Goal: Communication & Community: Answer question/provide support

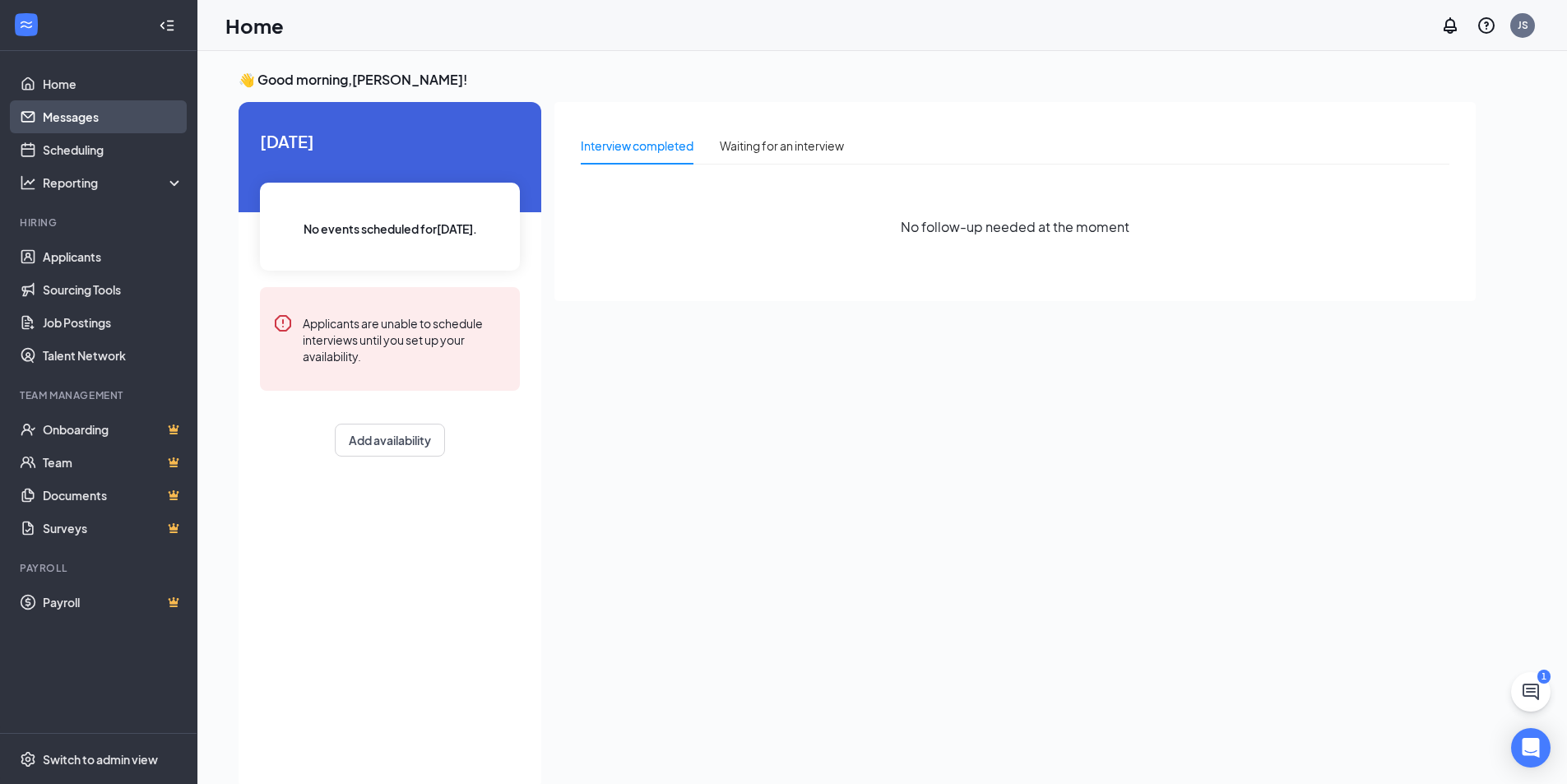
click at [98, 121] on link "Messages" at bounding box center [113, 116] width 141 height 33
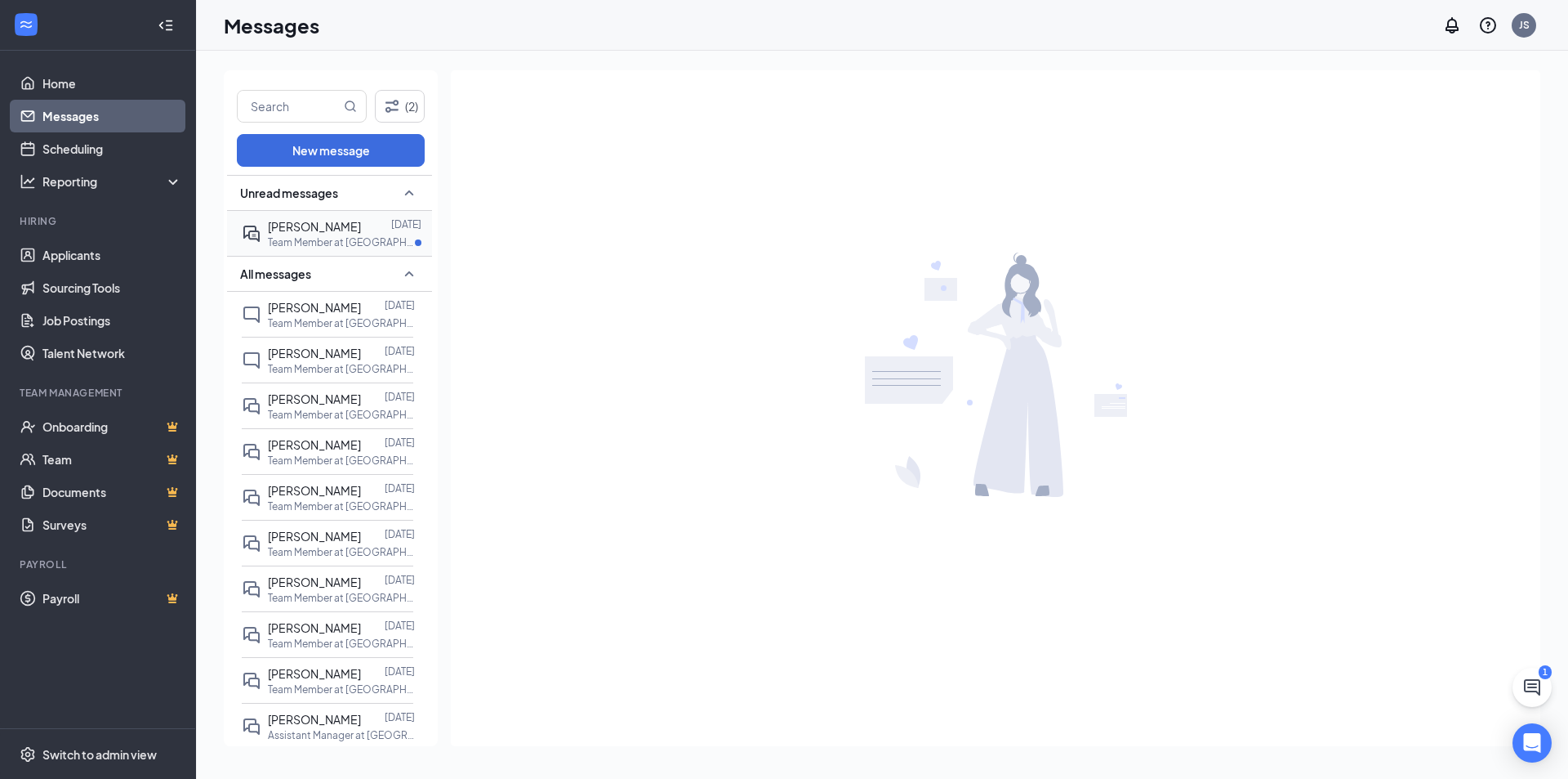
click at [364, 228] on div at bounding box center [376, 226] width 30 height 18
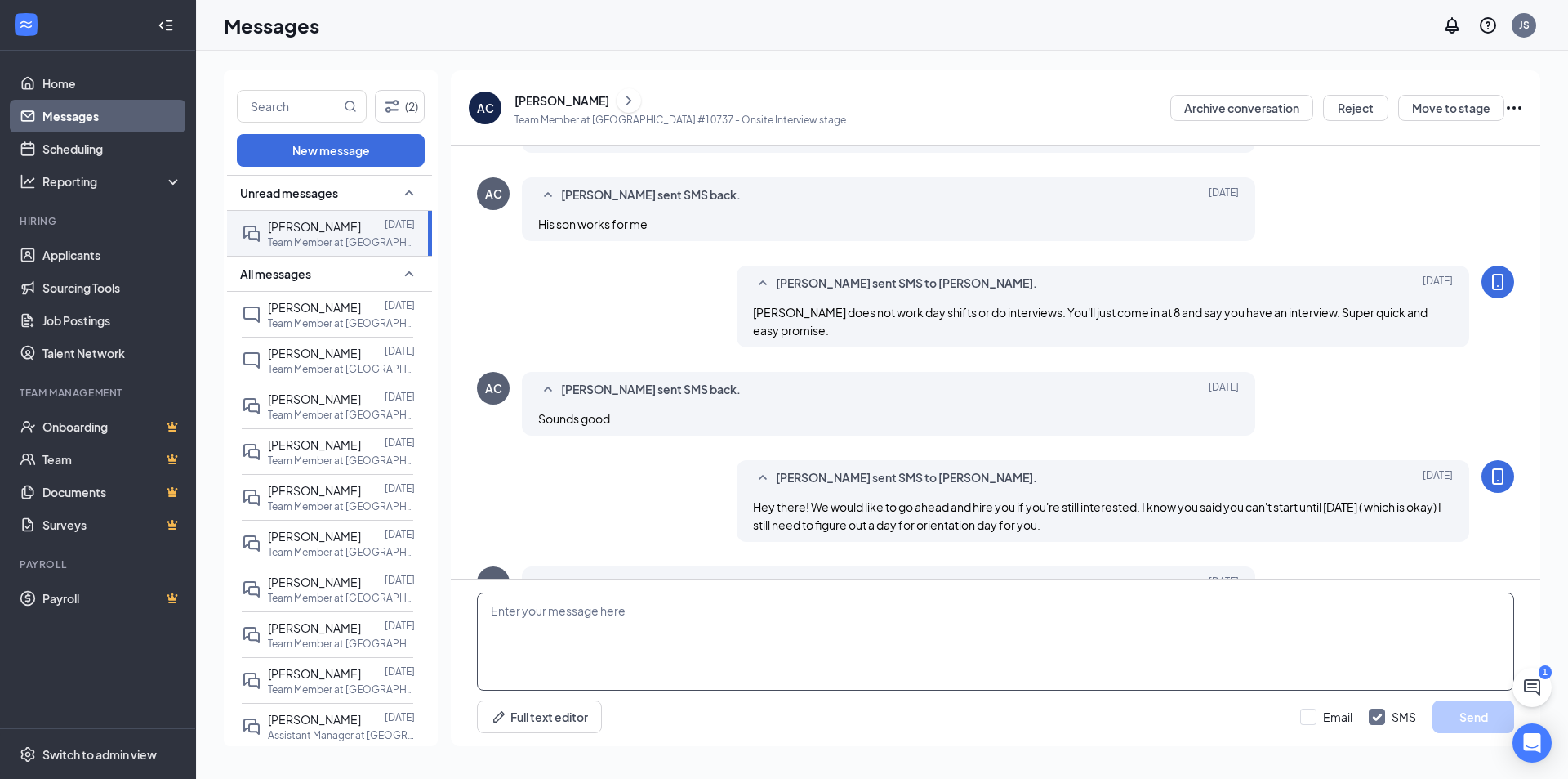
scroll to position [573, 0]
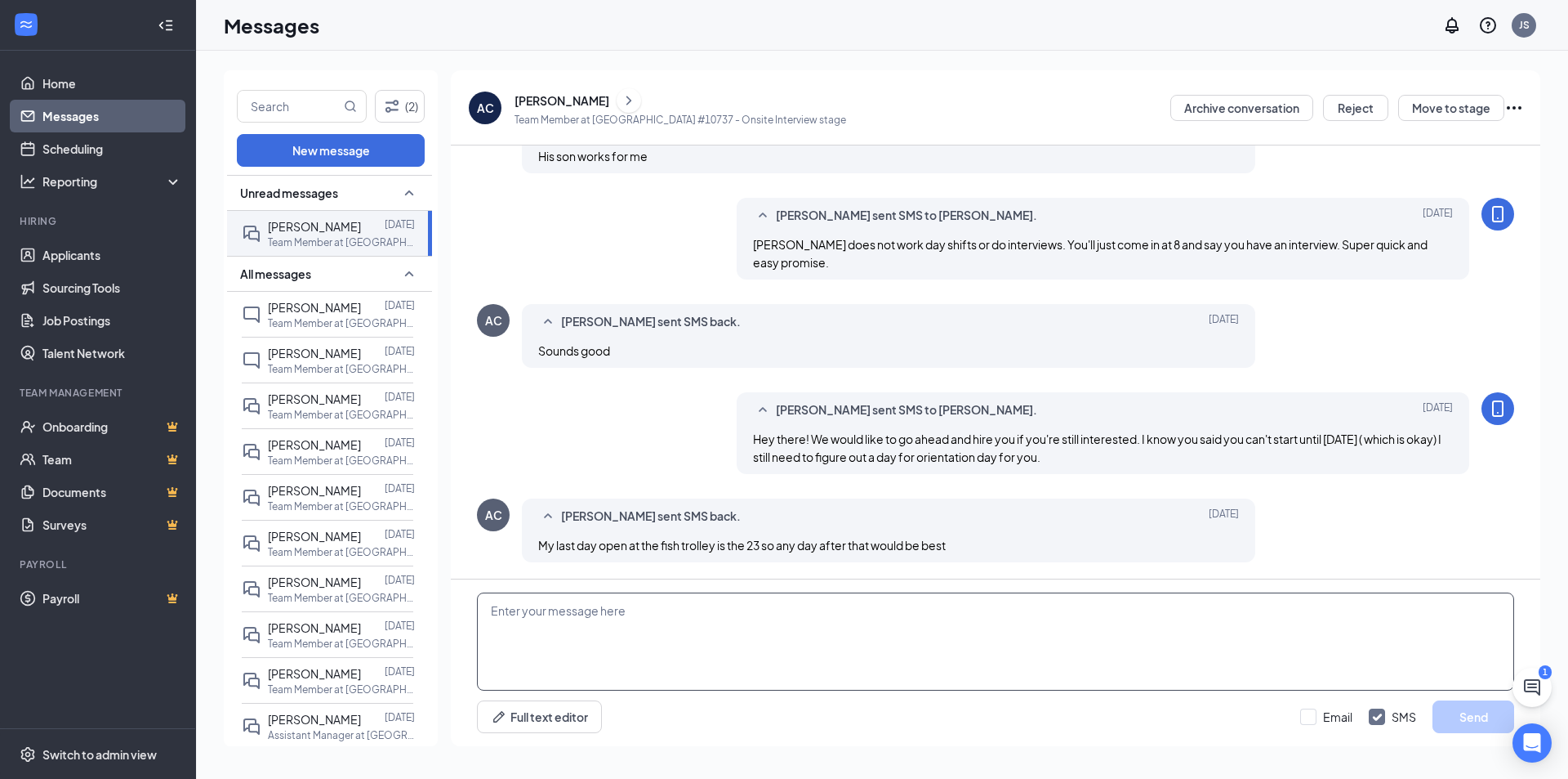
click at [1005, 607] on textarea at bounding box center [995, 642] width 1037 height 98
click at [886, 641] on textarea at bounding box center [995, 642] width 1037 height 98
type textarea "W"
type textarea "I"
type textarea "w"
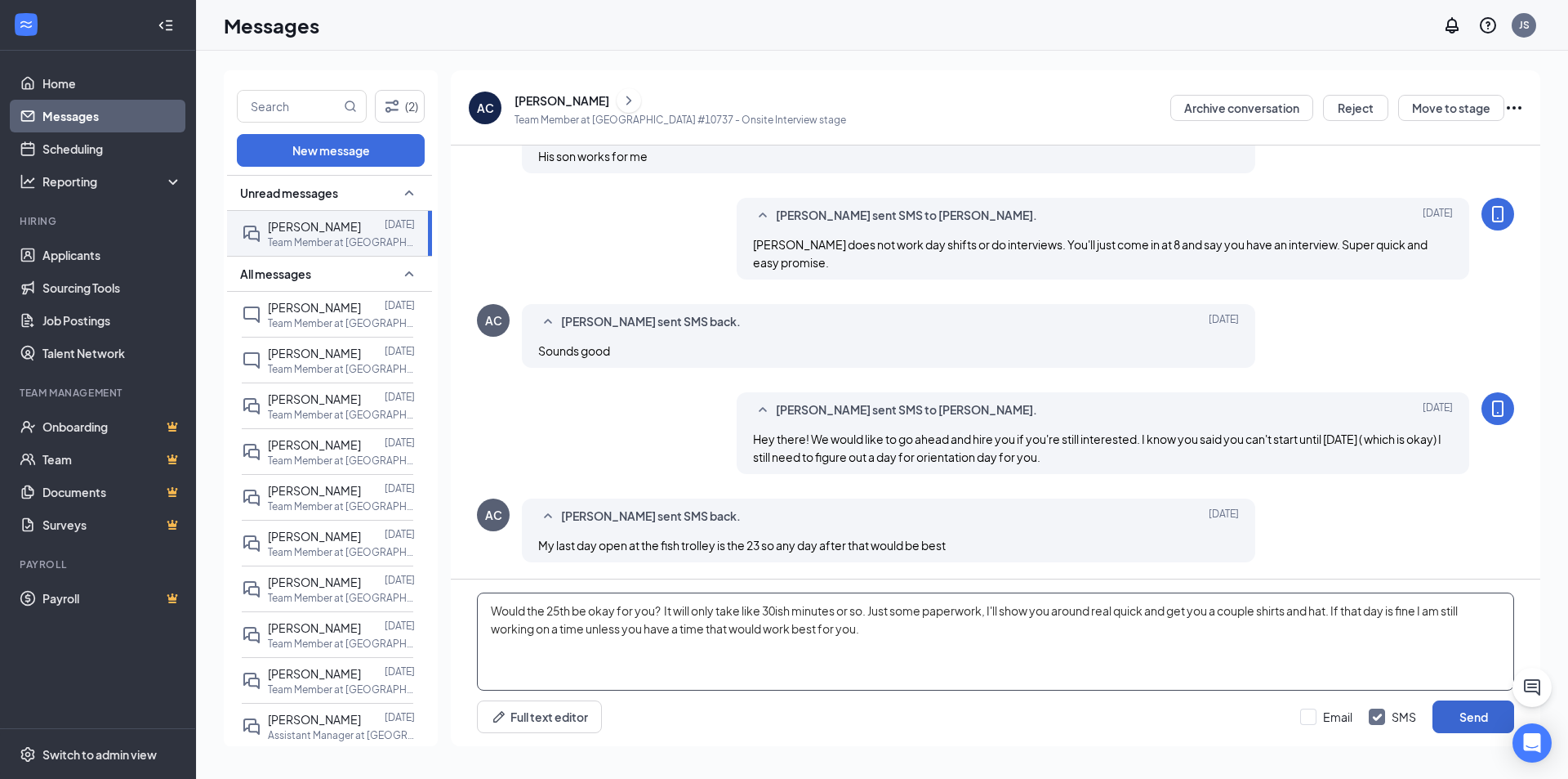
type textarea "Would the 25th be okay for you? It will only take like 30ish minutes or so. Jus…"
click at [1474, 717] on button "Send" at bounding box center [1473, 716] width 82 height 32
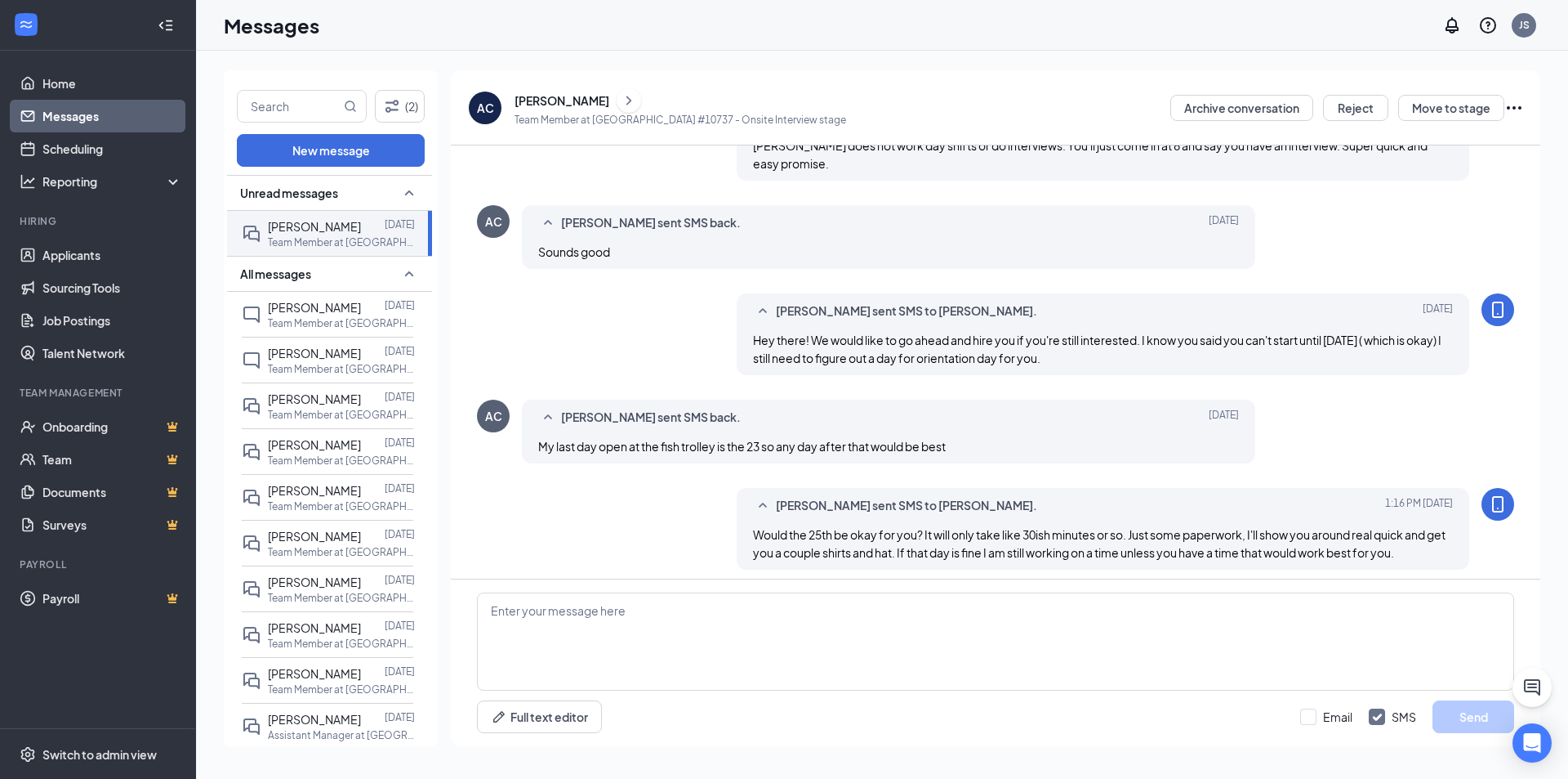
scroll to position [680, 0]
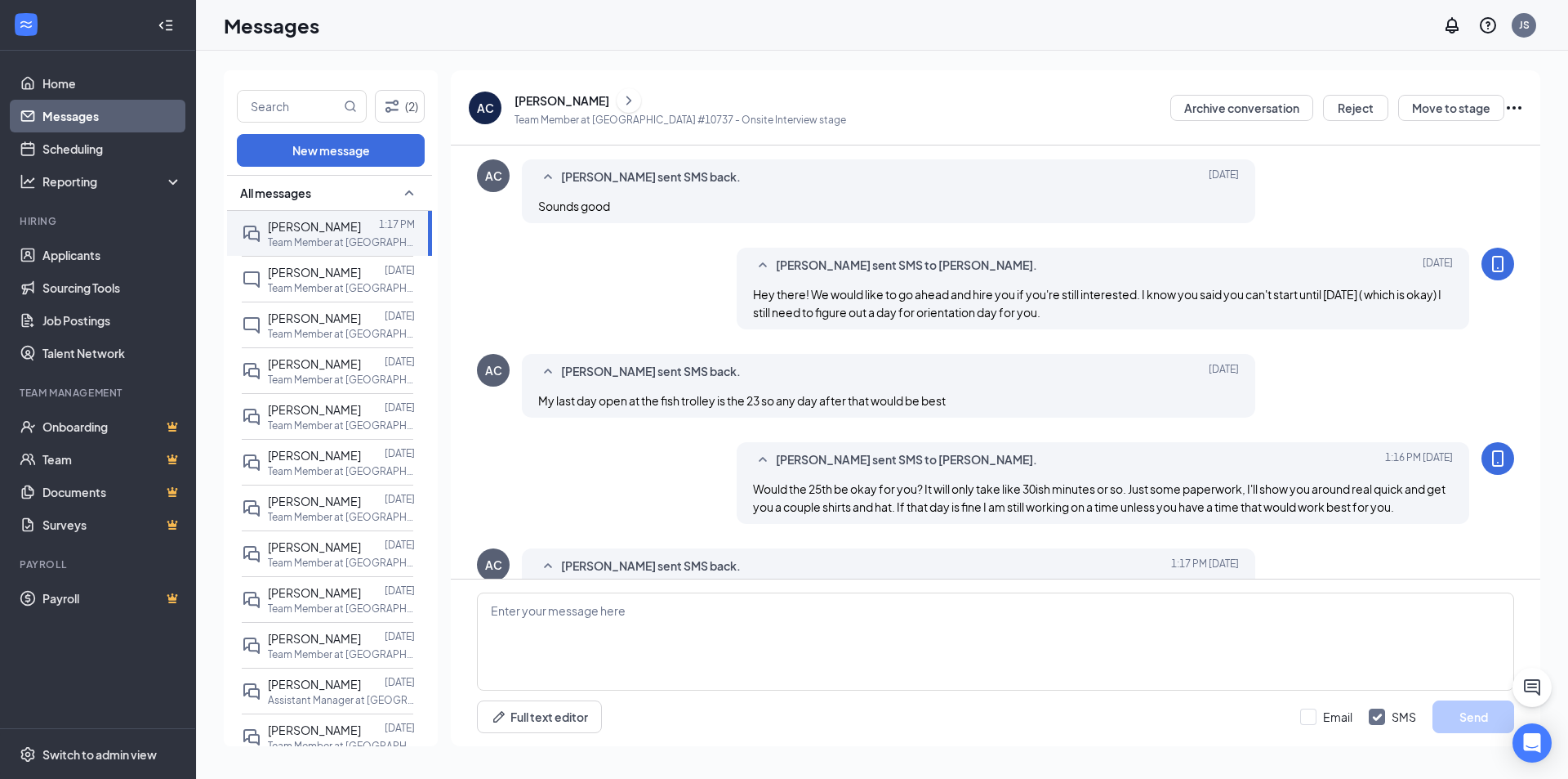
scroll to position [556, 0]
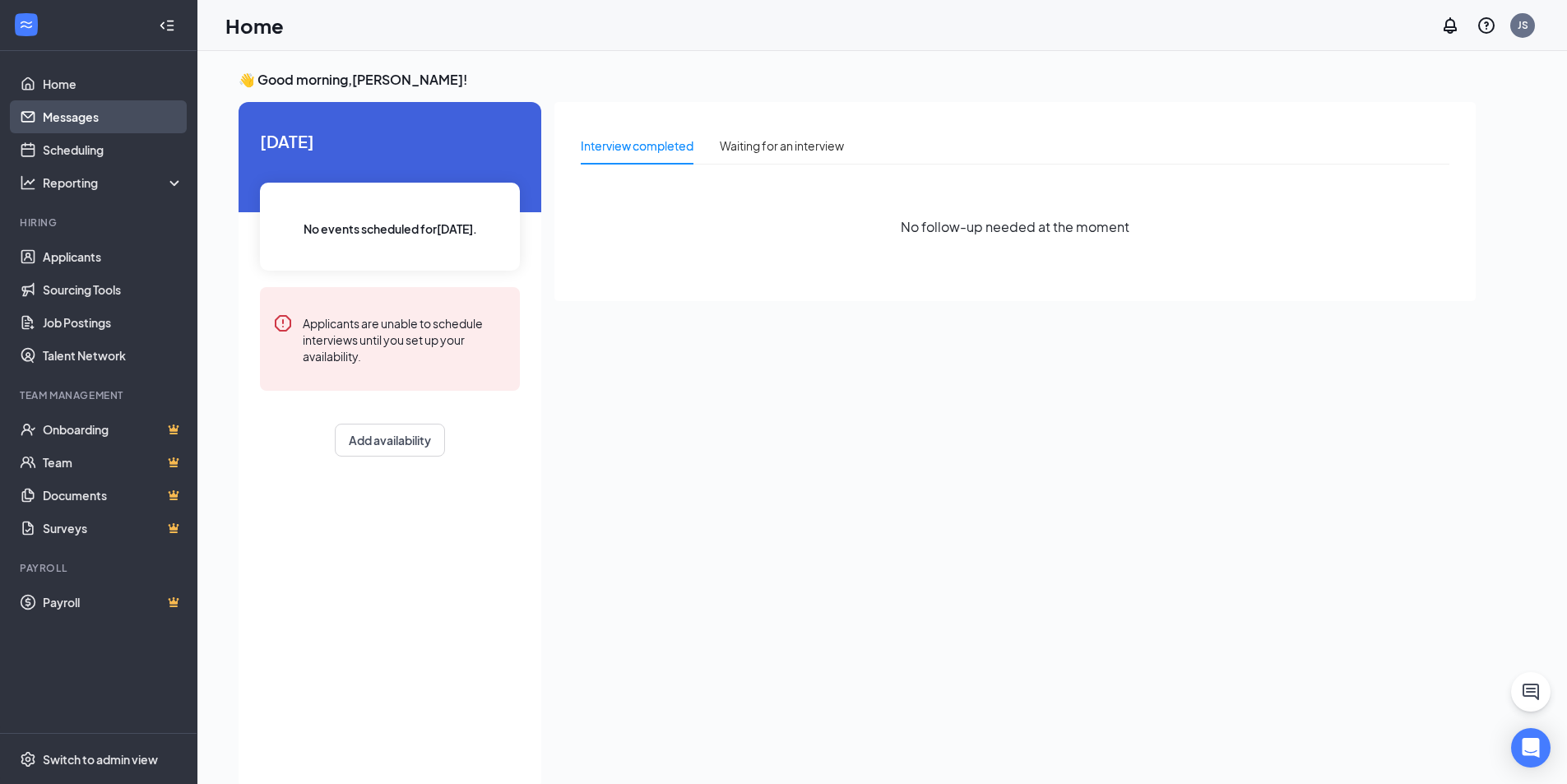
click at [77, 126] on link "Messages" at bounding box center [113, 116] width 141 height 33
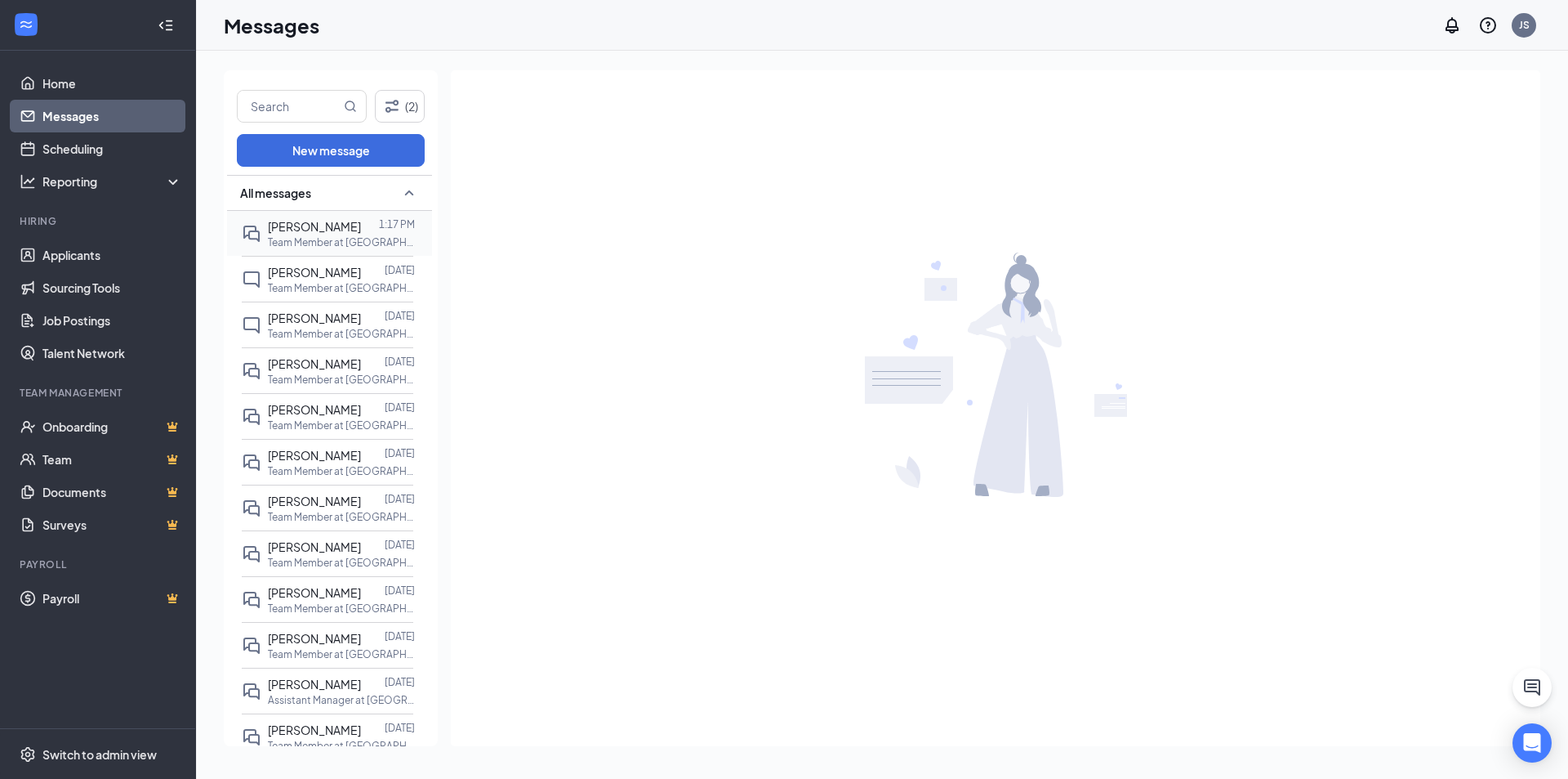
click at [307, 237] on p "Team Member at [GEOGRAPHIC_DATA] #10737" at bounding box center [341, 242] width 147 height 14
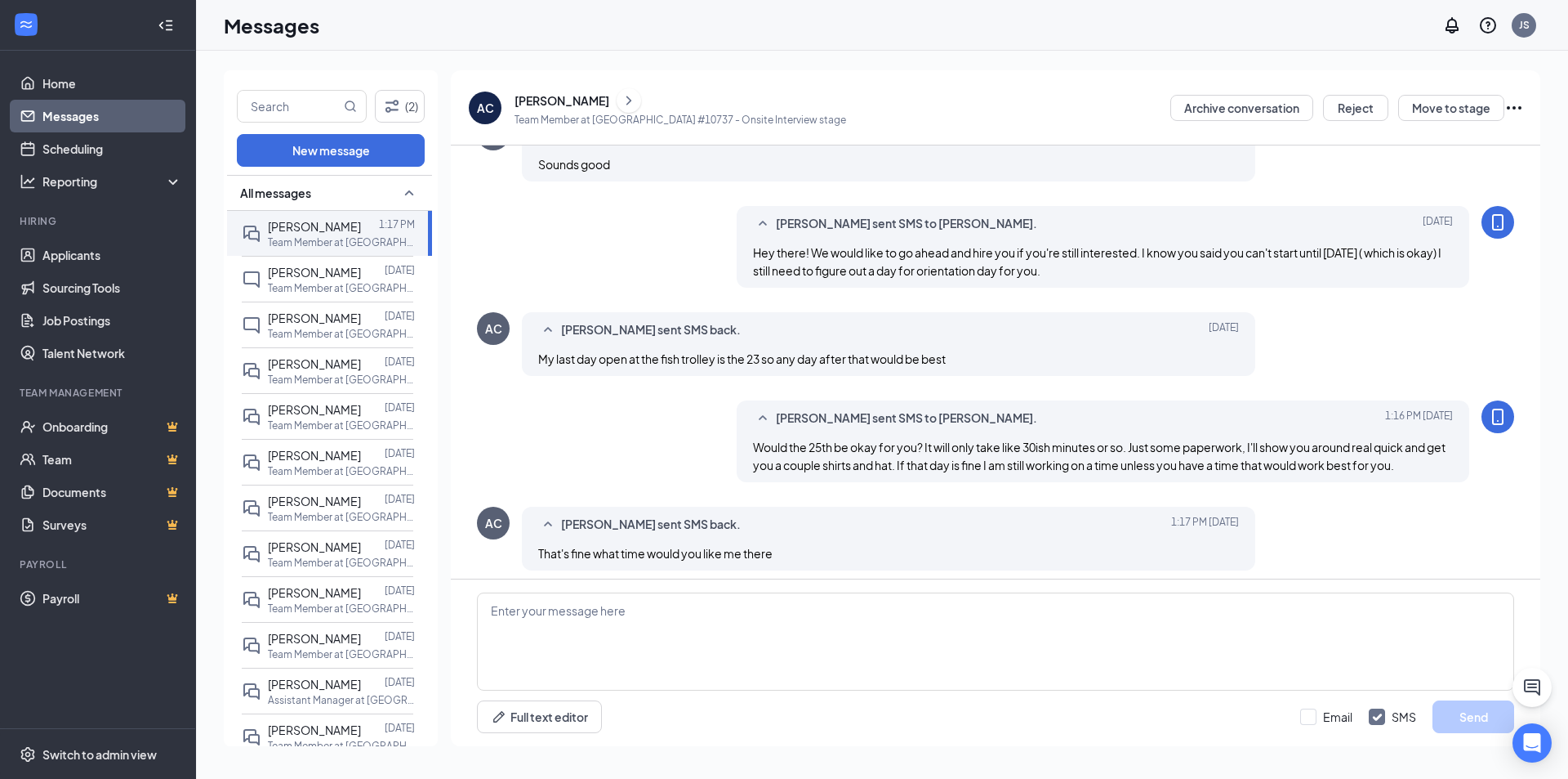
scroll to position [556, 0]
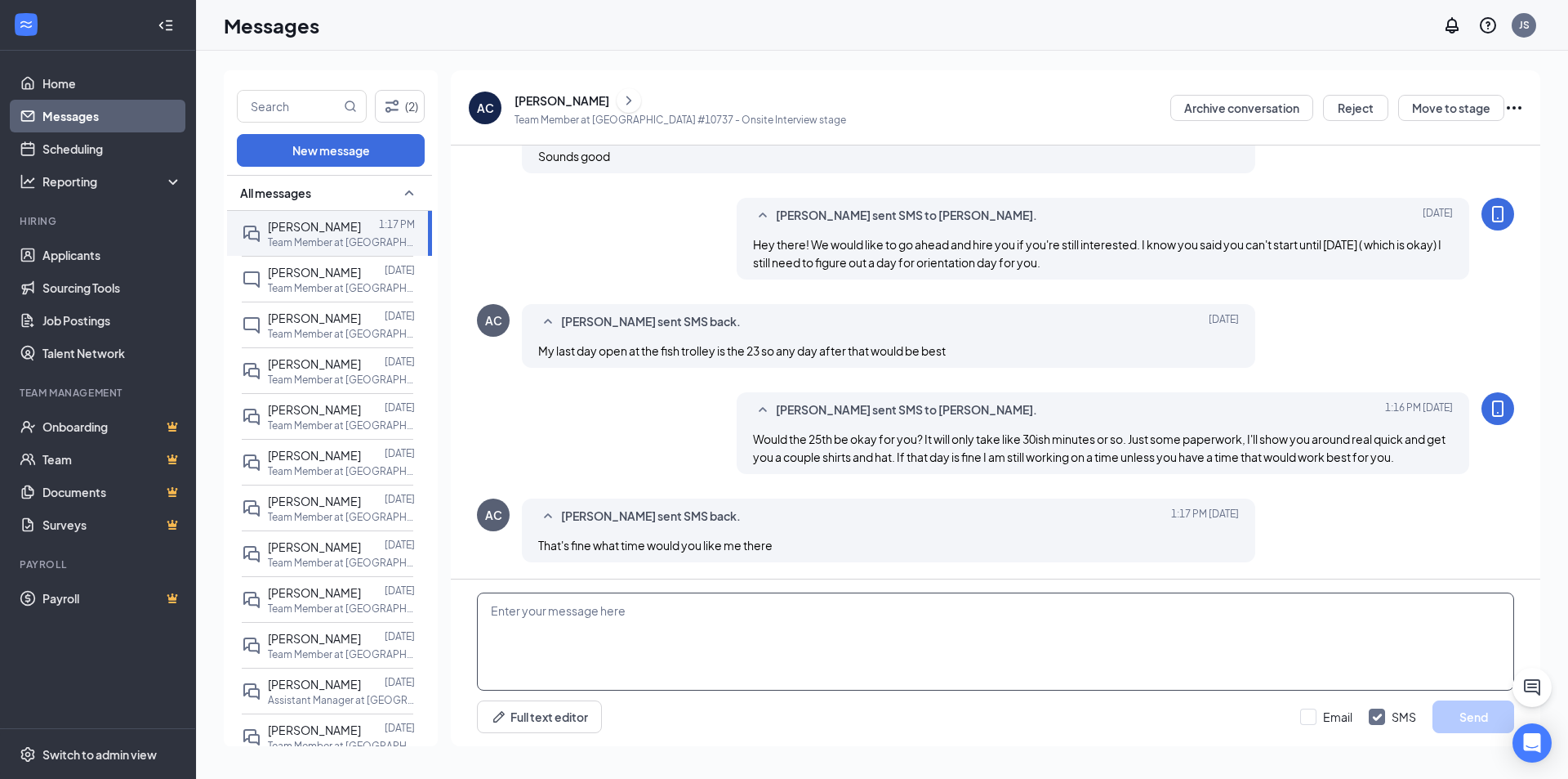
click at [859, 620] on textarea at bounding box center [995, 642] width 1037 height 98
drag, startPoint x: 761, startPoint y: 612, endPoint x: 561, endPoint y: 614, distance: 200.0
click at [561, 614] on textarea "Is 2:30 okay? Or would you prefer an earlier time?" at bounding box center [995, 642] width 1037 height 98
click at [526, 612] on textarea "Is 2:30 okay?" at bounding box center [995, 642] width 1037 height 98
click at [616, 623] on textarea "Is 2:30 or 3 okay?" at bounding box center [995, 642] width 1037 height 98
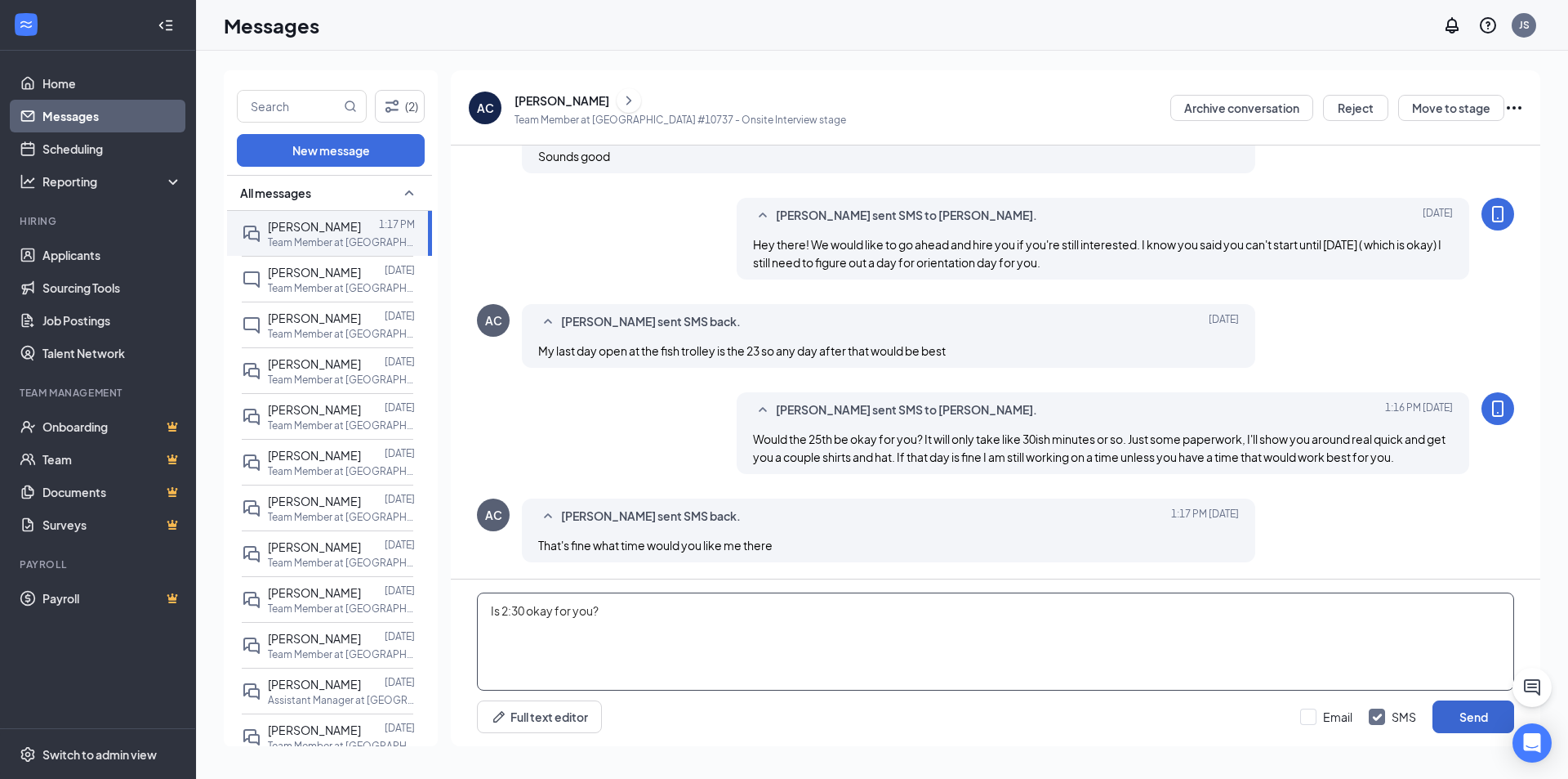
type textarea "Is 2:30 okay for you?"
click at [1478, 723] on button "Send" at bounding box center [1473, 716] width 82 height 32
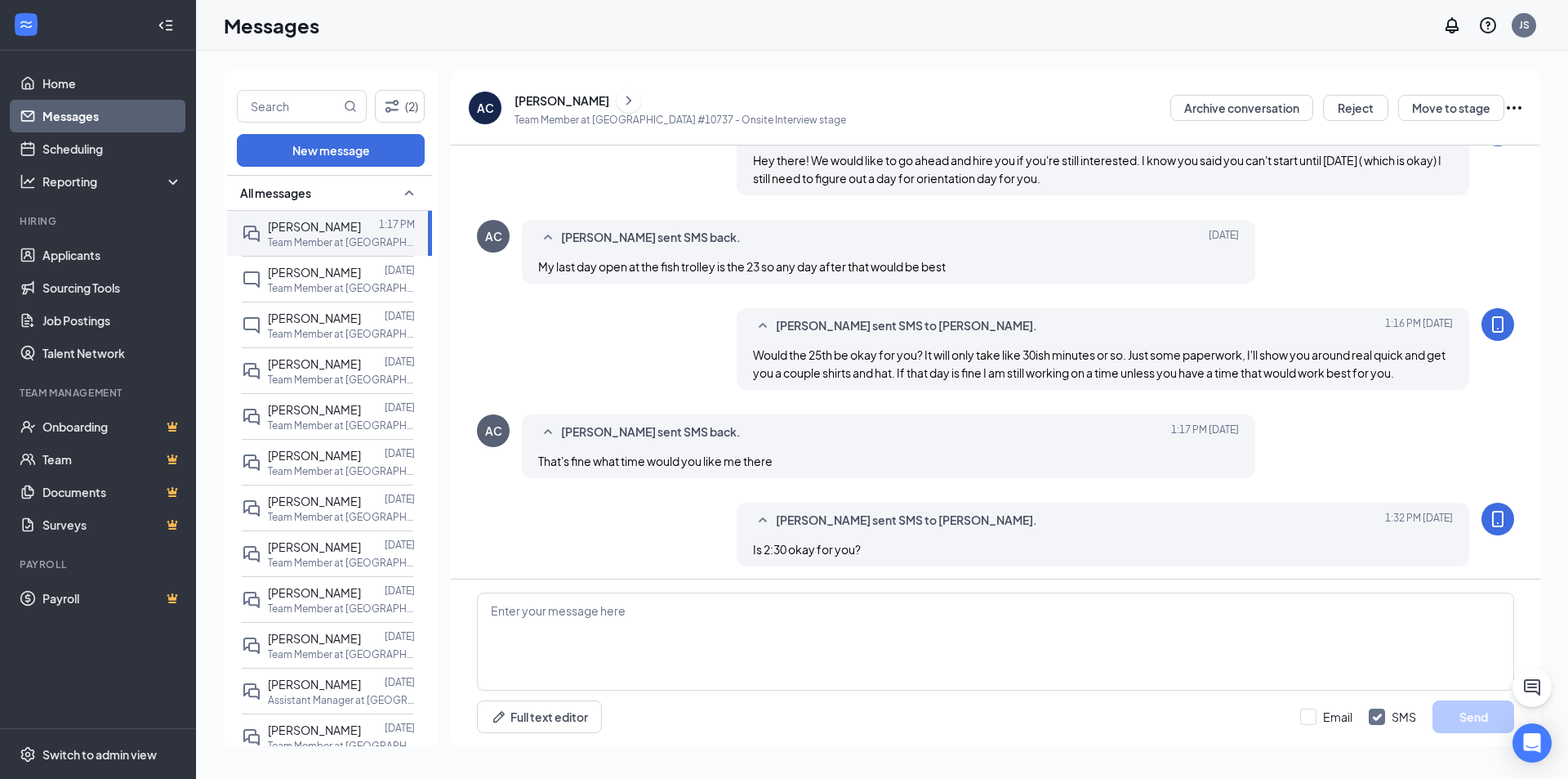
scroll to position [644, 0]
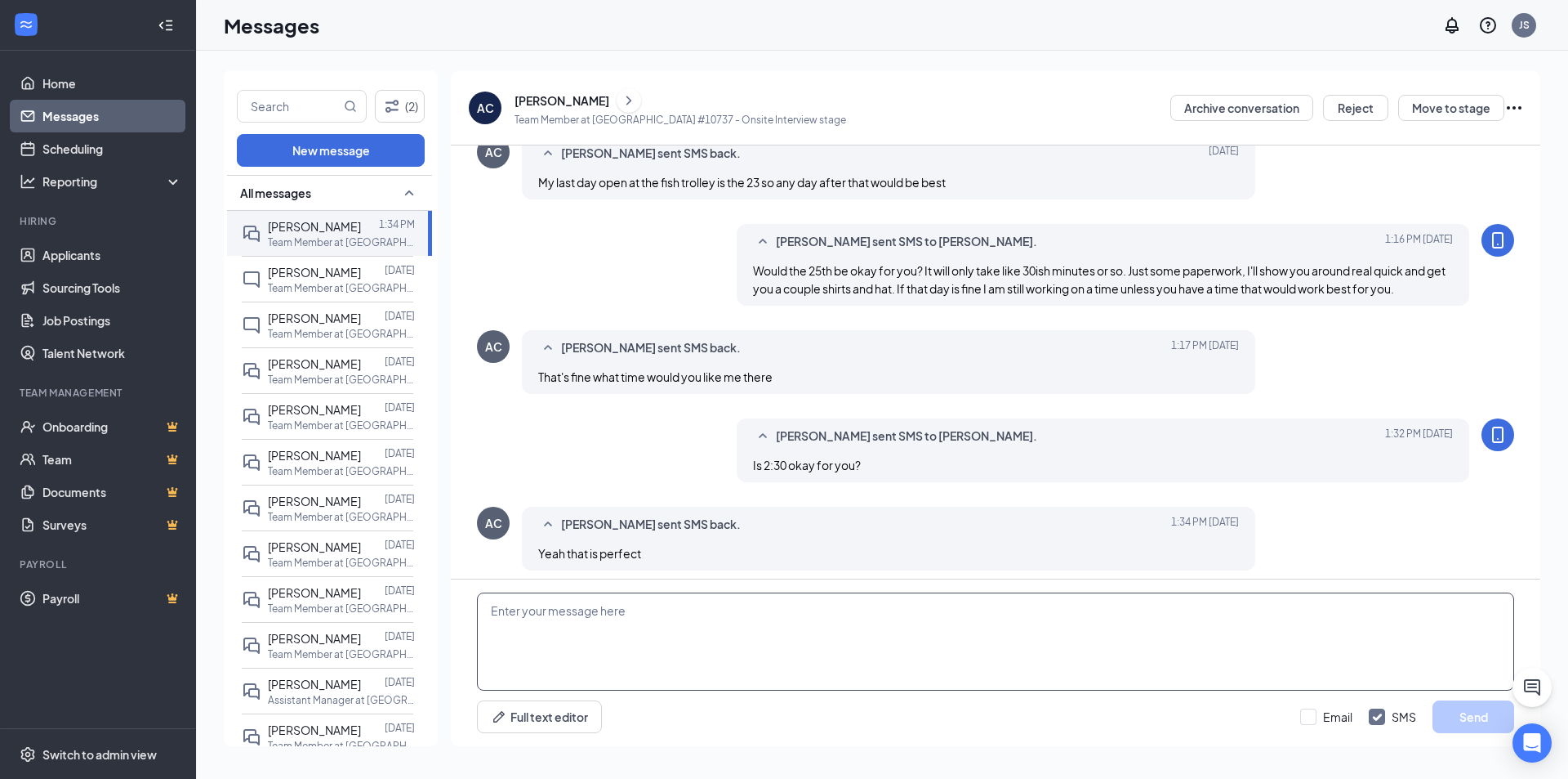
scroll to position [556, 0]
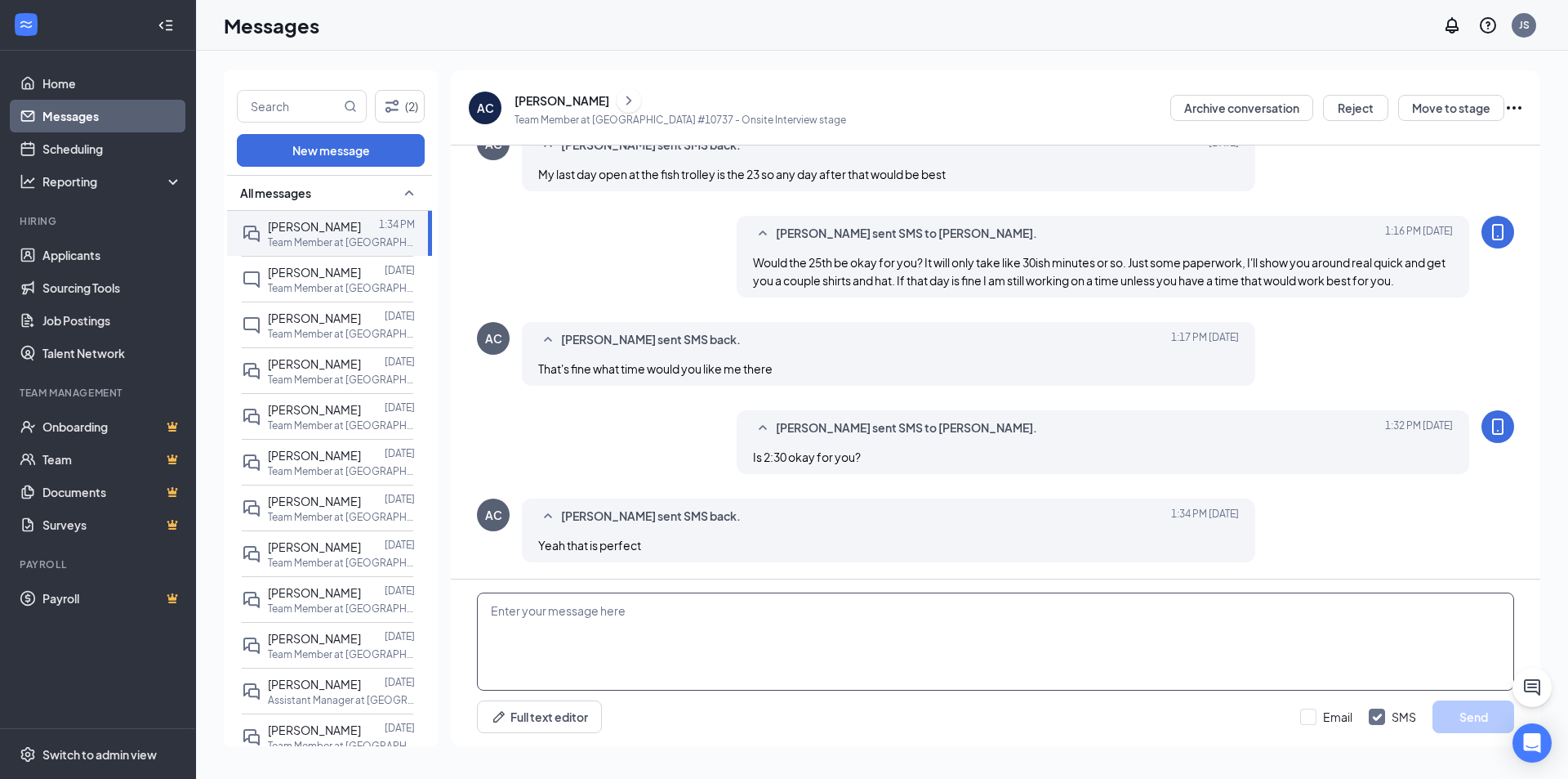
click at [675, 622] on textarea at bounding box center [995, 642] width 1037 height 98
type textarea "Awesome sauce! I'll see you then! Just please bring your license and social sec…"
click at [1474, 712] on button "Send" at bounding box center [1473, 716] width 82 height 32
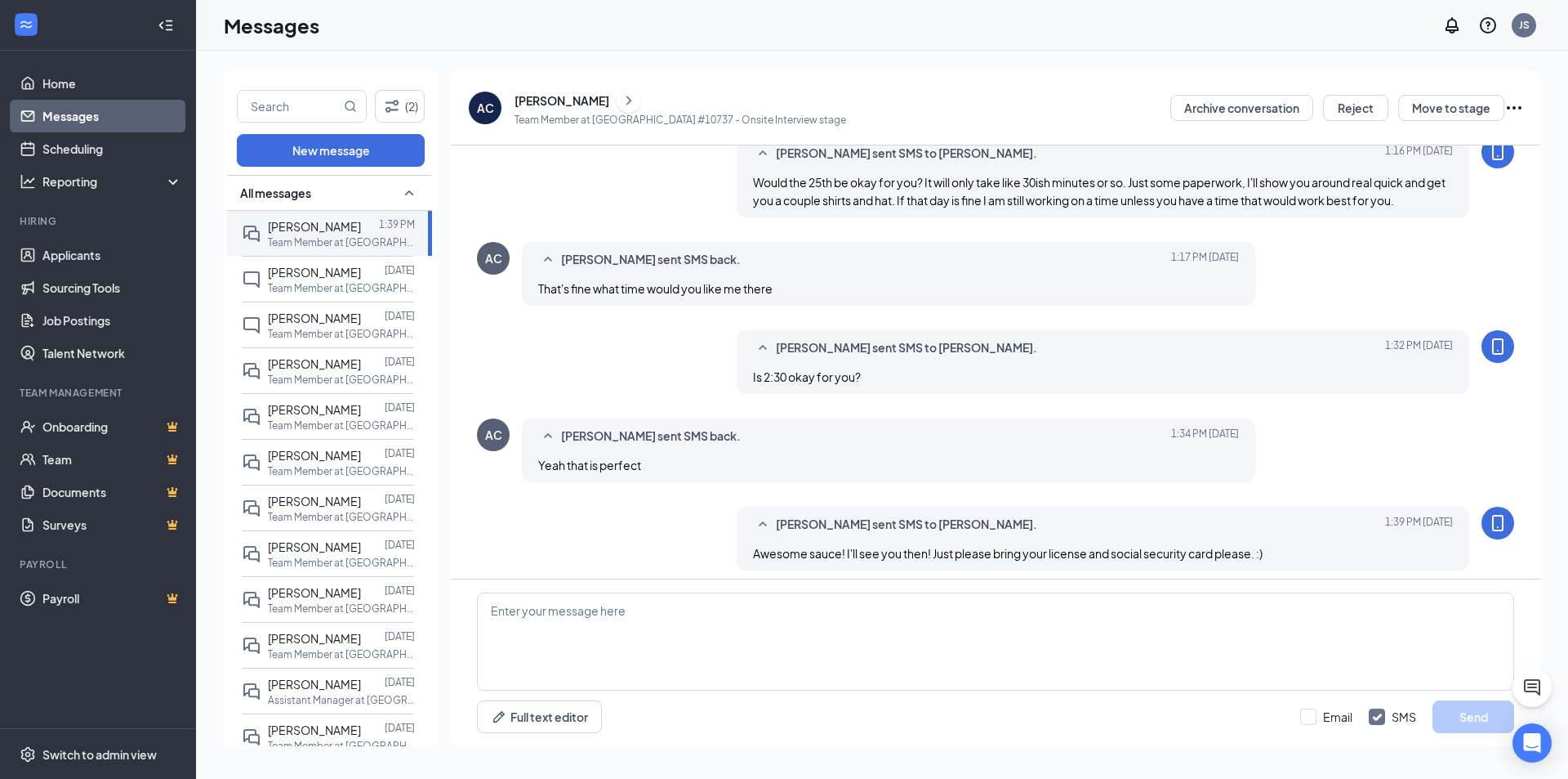
scroll to position [556, 0]
